Goal: Information Seeking & Learning: Learn about a topic

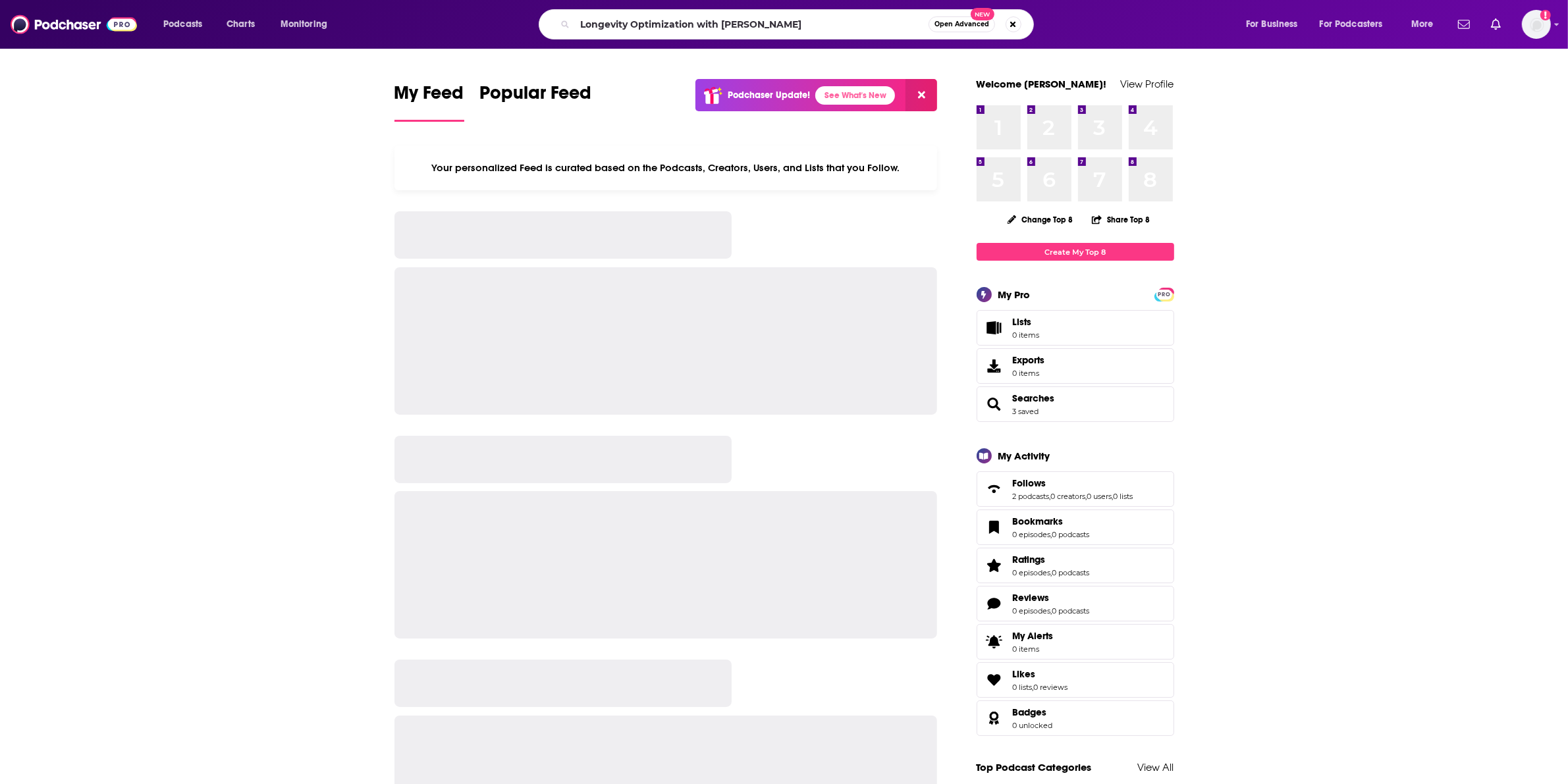
type input "Longevity Optimization with [PERSON_NAME]"
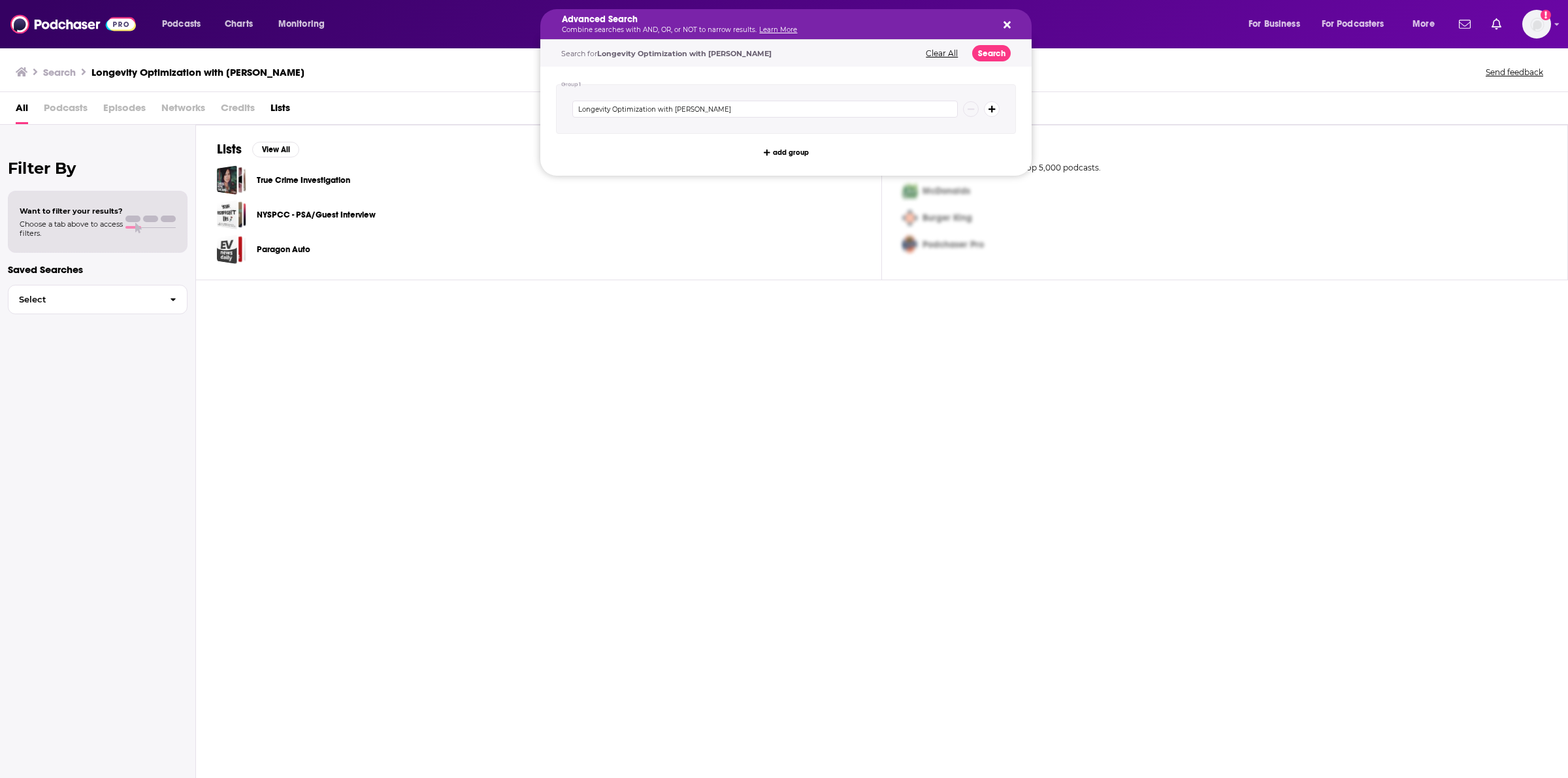
drag, startPoint x: 812, startPoint y: 24, endPoint x: 743, endPoint y: 41, distance: 71.1
click at [1068, 242] on div "Podchaser Pro" at bounding box center [1222, 245] width 649 height 27
click at [1010, 22] on icon "Search podcasts, credits, & more..." at bounding box center [1007, 25] width 7 height 7
click at [735, 107] on input "Longevity Optimization with [PERSON_NAME]" at bounding box center [765, 109] width 385 height 17
click at [744, 102] on input "Longevity Optimization with [PERSON_NAME]" at bounding box center [765, 109] width 385 height 17
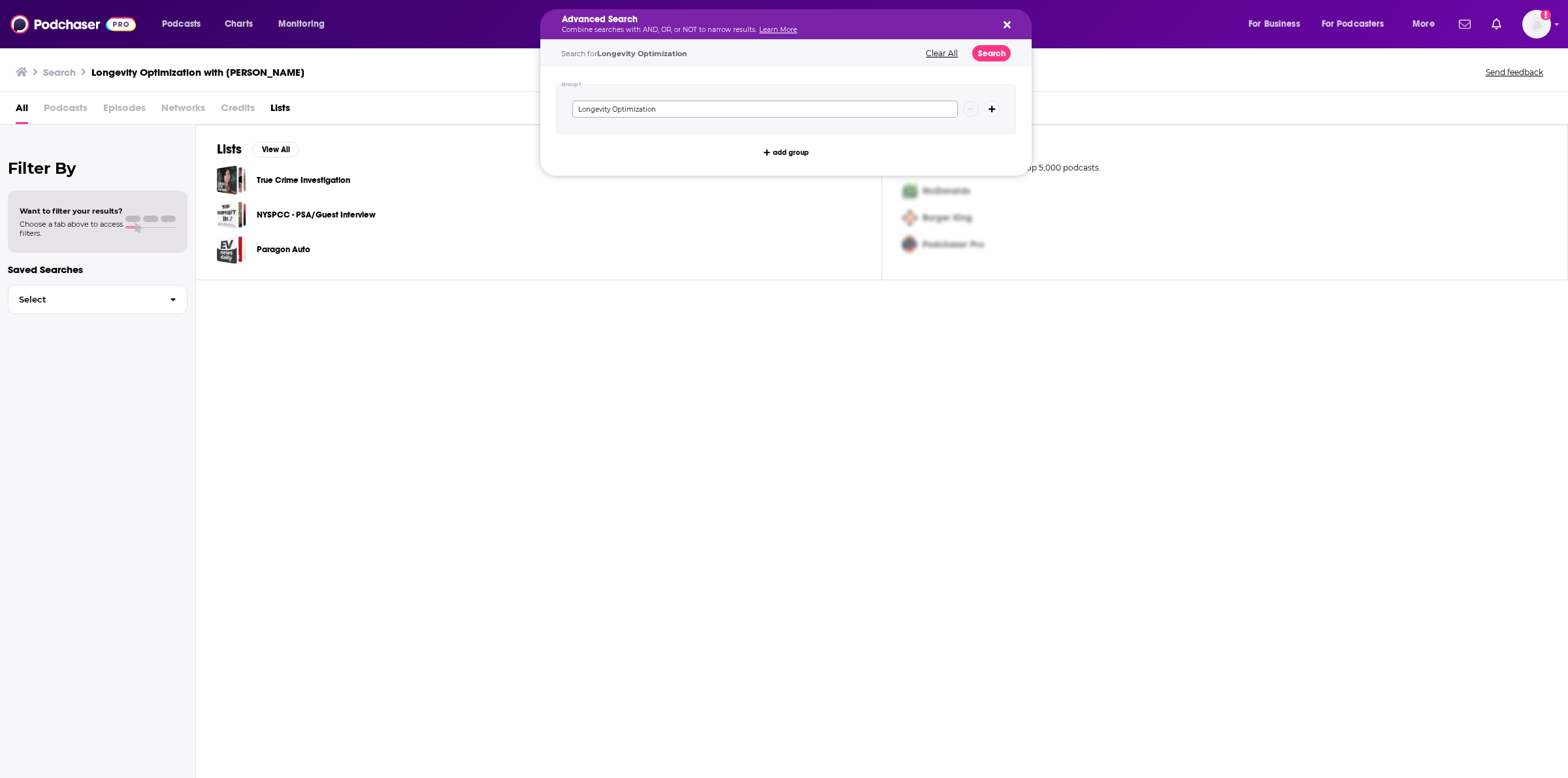
type input "Longevity Optimization"
click at [947, 53] on button "Clear All" at bounding box center [942, 53] width 40 height 9
click at [642, 109] on input "Search podcasts, credits, & more..." at bounding box center [765, 109] width 385 height 17
paste input "longevity optimization"
type input "longevity optimization"
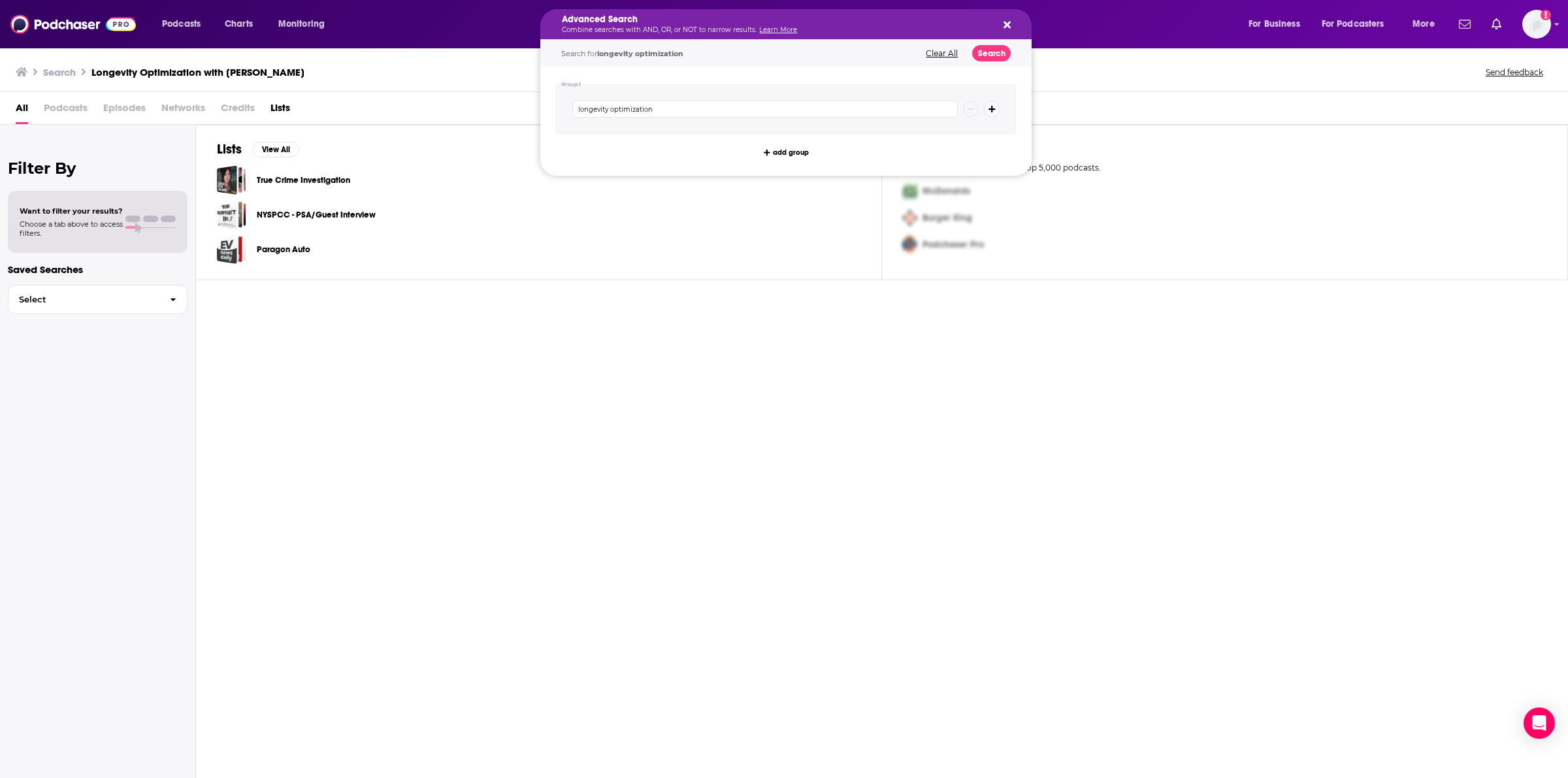
click at [1014, 18] on div "Advanced Search Combine searches with AND, OR, or NOT to narrow results. Learn …" at bounding box center [786, 24] width 491 height 30
click at [1012, 27] on div "Advanced Search Combine searches with AND, OR, or NOT to narrow results. Learn …" at bounding box center [786, 24] width 491 height 30
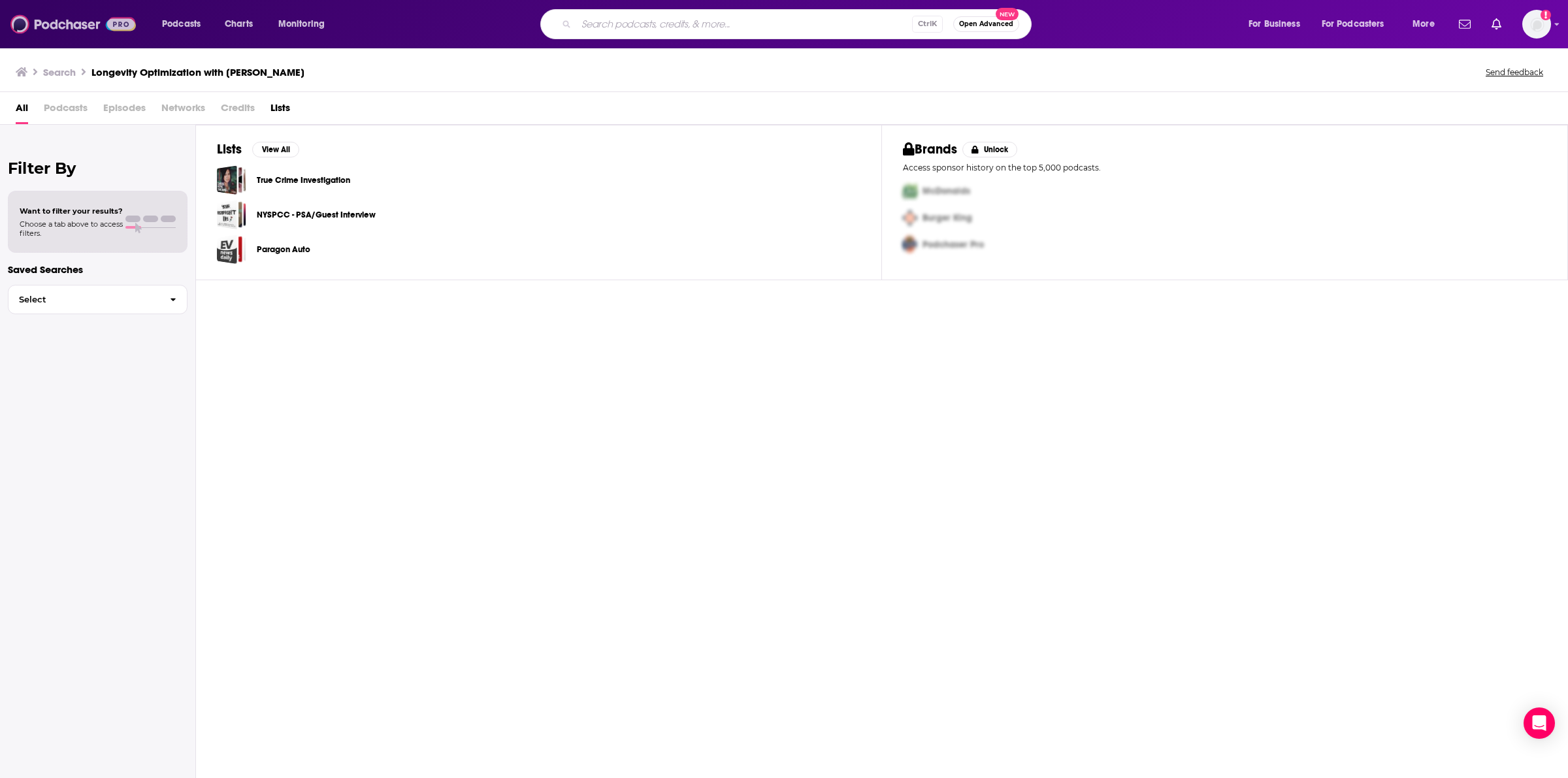
click at [74, 26] on img at bounding box center [73, 24] width 126 height 25
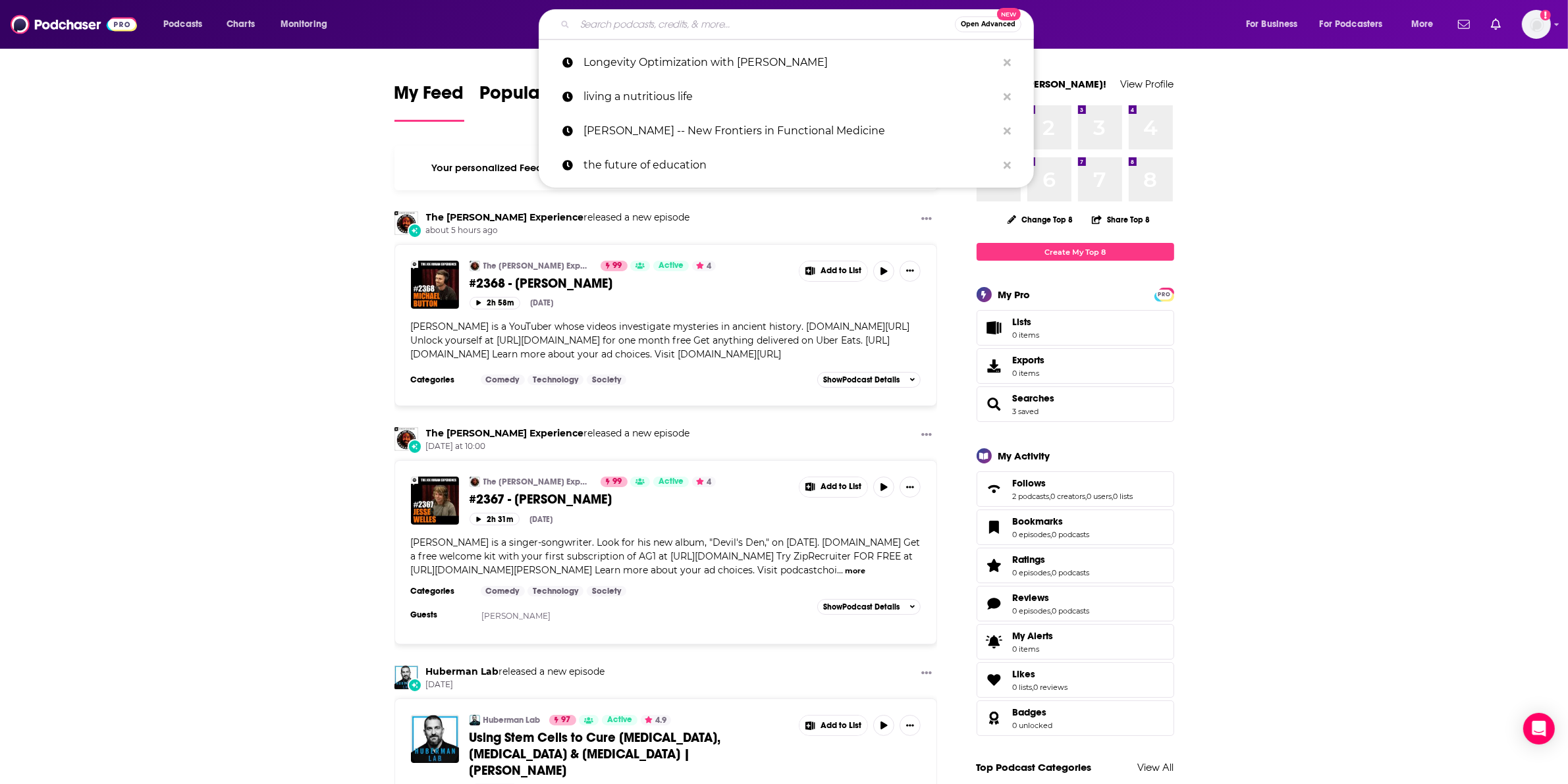
click at [673, 32] on input "Search podcasts, credits, & more..." at bounding box center [765, 25] width 380 height 21
paste input "longevity optimization"
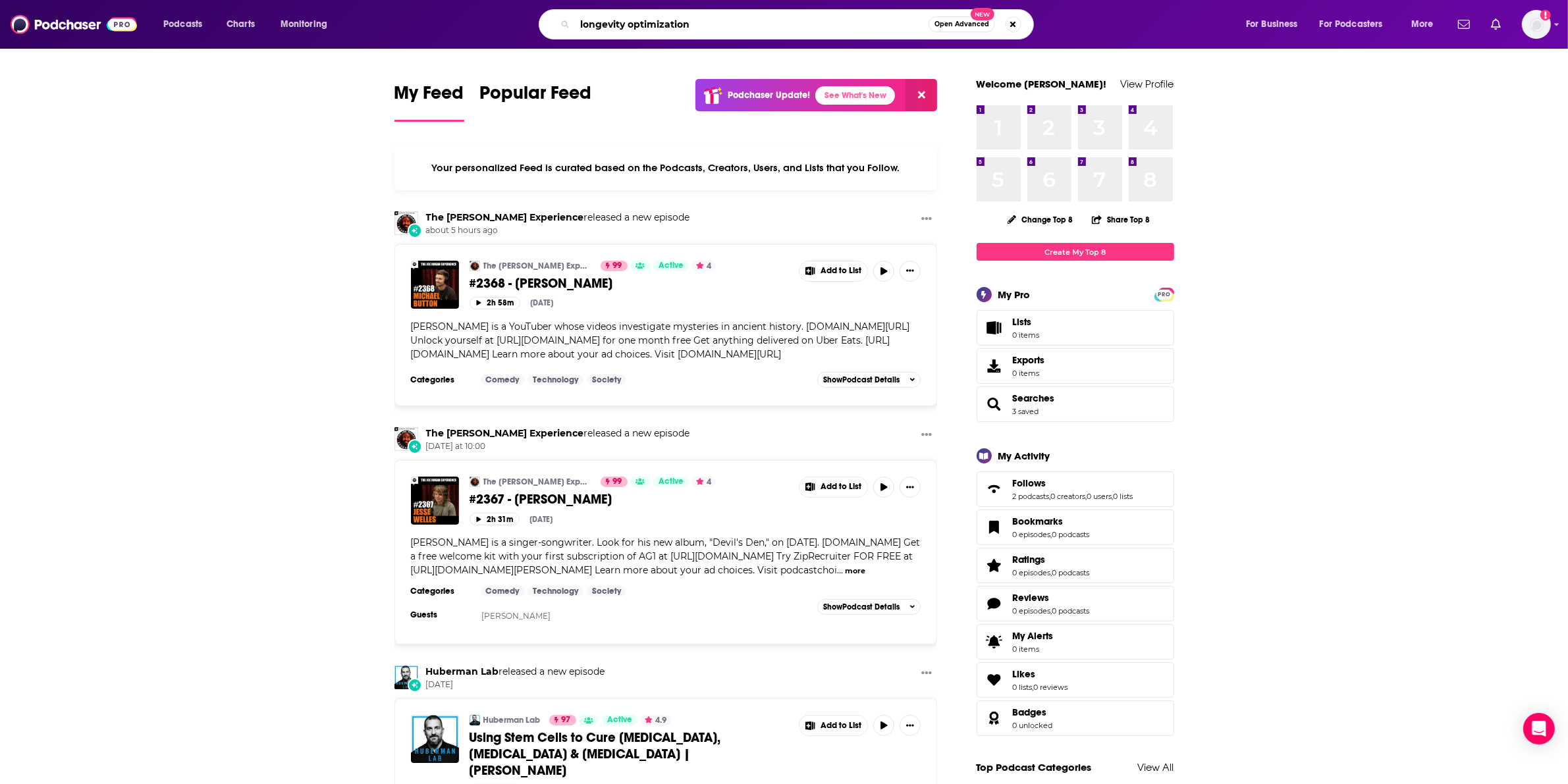
type input "longevity optimization"
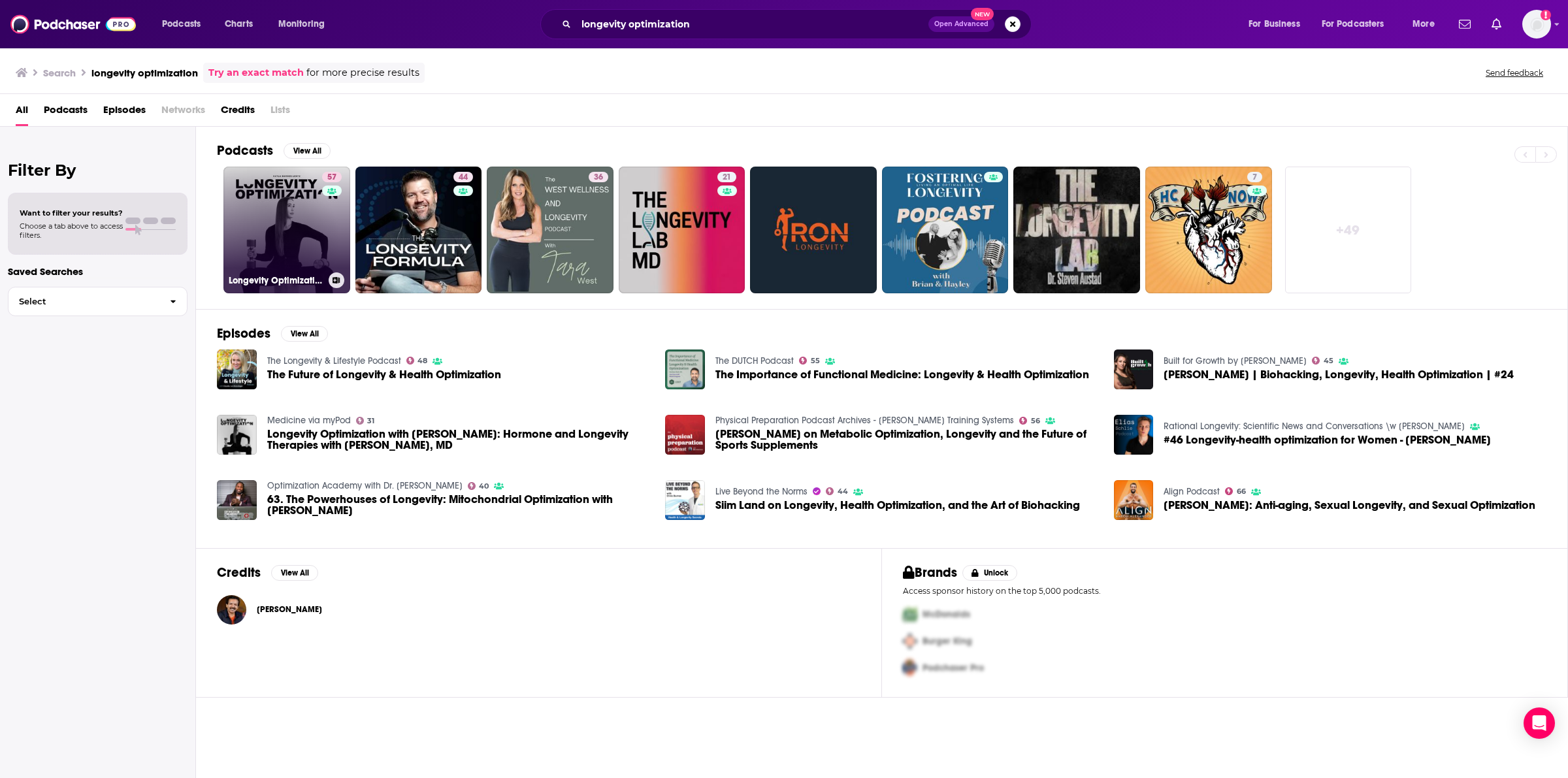
click at [283, 235] on link "57 Longevity Optimization with [PERSON_NAME]" at bounding box center [286, 229] width 127 height 127
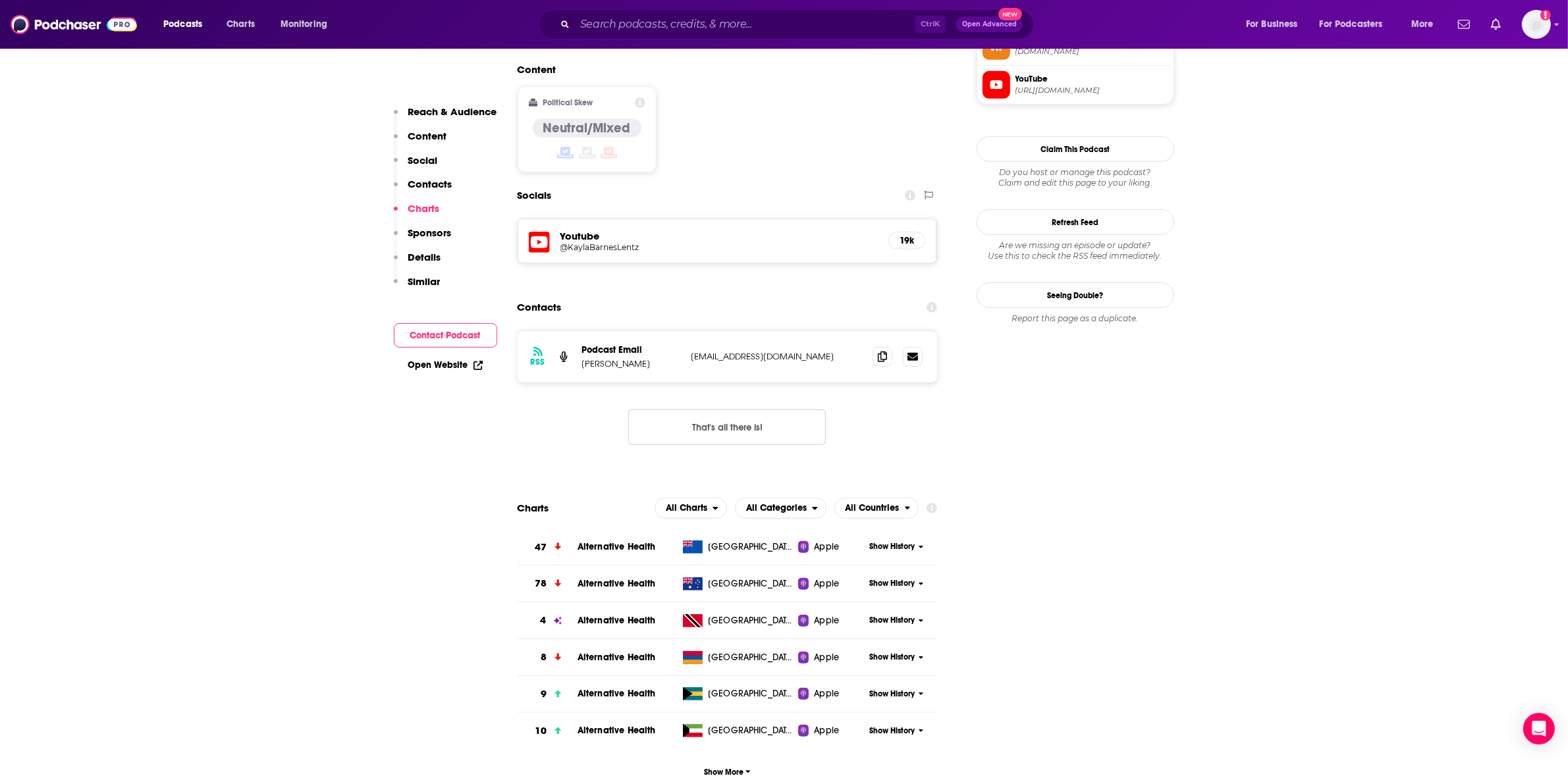
scroll to position [1316, 0]
